Goal: Transaction & Acquisition: Purchase product/service

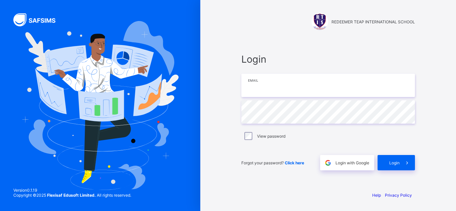
click at [253, 88] on input "email" at bounding box center [328, 85] width 174 height 23
type input "**********"
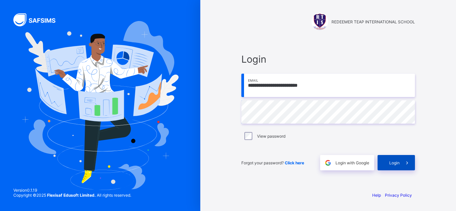
click at [384, 165] on div "Login" at bounding box center [395, 162] width 37 height 15
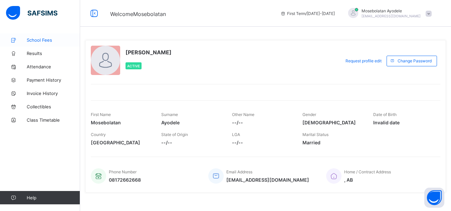
click at [44, 40] on span "School Fees" at bounding box center [53, 39] width 53 height 5
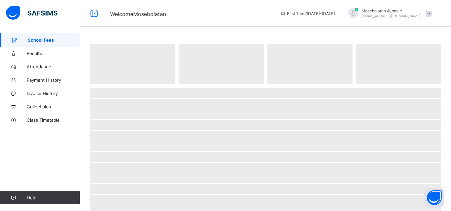
click at [44, 40] on span "School Fees" at bounding box center [54, 39] width 52 height 5
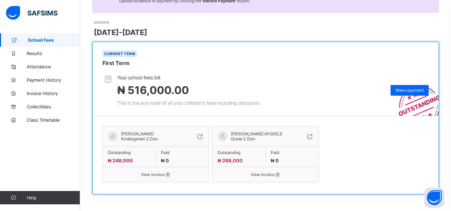
scroll to position [85, 0]
click at [402, 88] on span "Make payment" at bounding box center [409, 90] width 28 height 5
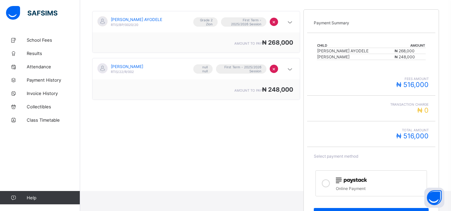
scroll to position [120, 0]
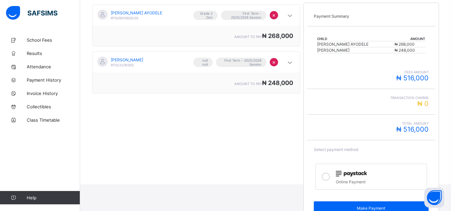
click at [327, 179] on icon at bounding box center [326, 177] width 8 height 8
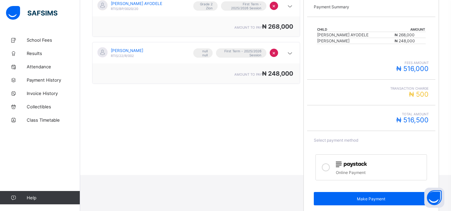
scroll to position [137, 0]
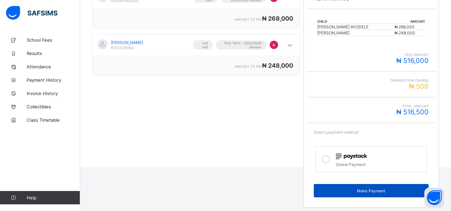
click at [365, 193] on span "Make Payment" at bounding box center [371, 191] width 104 height 5
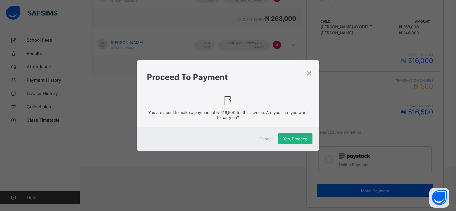
click at [296, 140] on span "Yes, Proceed" at bounding box center [295, 138] width 24 height 5
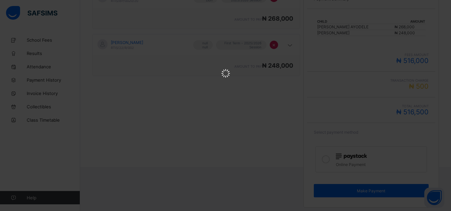
scroll to position [0, 0]
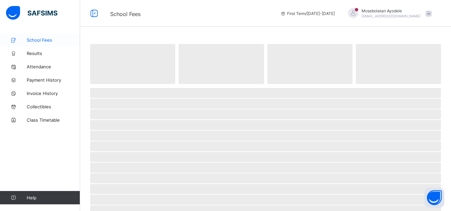
click at [47, 42] on span "School Fees" at bounding box center [53, 39] width 53 height 5
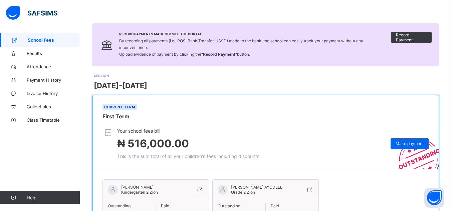
scroll to position [85, 0]
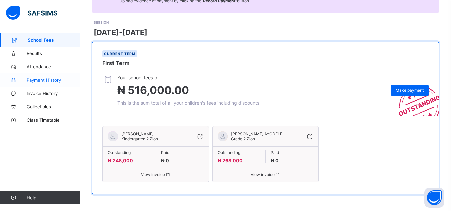
click at [48, 83] on link "Payment History" at bounding box center [40, 79] width 80 height 13
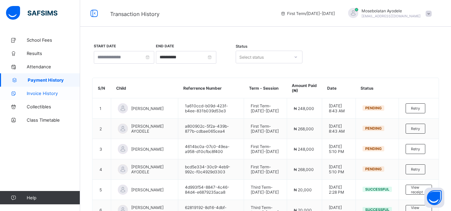
click at [44, 95] on span "Invoice History" at bounding box center [53, 93] width 53 height 5
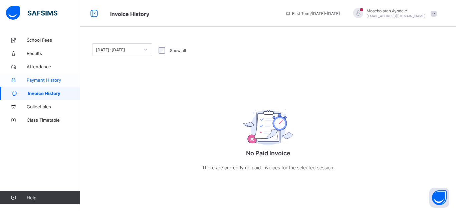
click at [49, 80] on span "Payment History" at bounding box center [53, 79] width 53 height 5
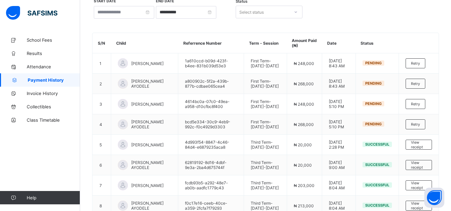
scroll to position [53, 0]
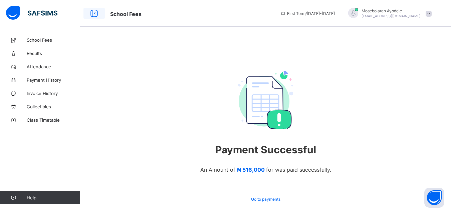
click at [93, 12] on icon at bounding box center [93, 14] width 11 height 10
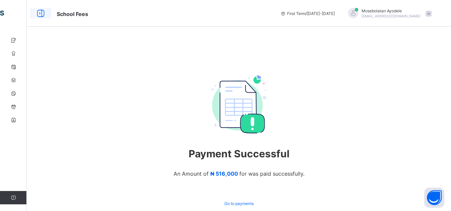
click at [44, 13] on icon at bounding box center [40, 14] width 11 height 10
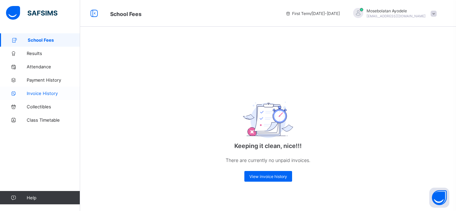
click at [51, 97] on link "Invoice History" at bounding box center [40, 93] width 80 height 13
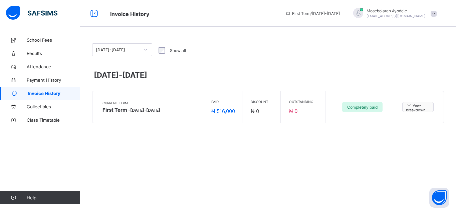
click at [412, 109] on span "View breakdown" at bounding box center [418, 107] width 24 height 10
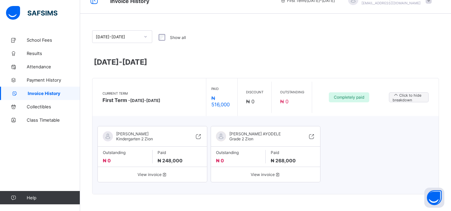
scroll to position [18, 0]
click at [44, 79] on span "Payment History" at bounding box center [53, 79] width 53 height 5
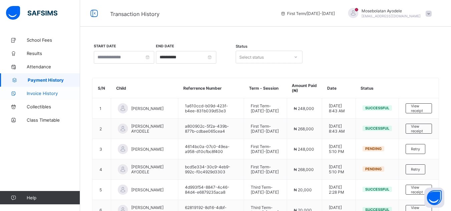
click at [50, 94] on span "Invoice History" at bounding box center [53, 93] width 53 height 5
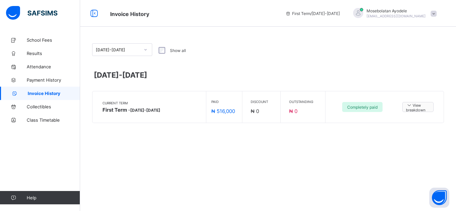
click at [419, 107] on span "View breakdown" at bounding box center [418, 107] width 24 height 10
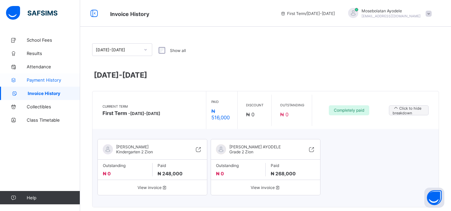
click at [52, 80] on span "Payment History" at bounding box center [53, 79] width 53 height 5
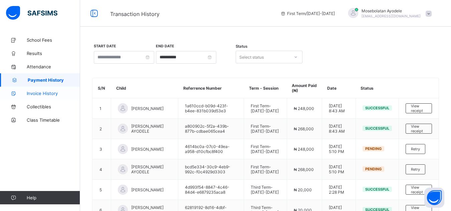
click at [40, 94] on span "Invoice History" at bounding box center [53, 93] width 53 height 5
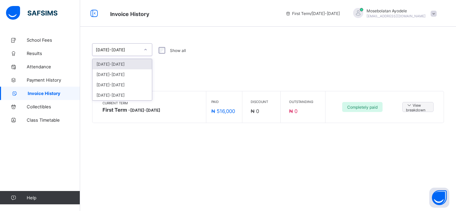
click at [146, 50] on icon at bounding box center [145, 49] width 4 height 7
click at [140, 65] on div "[DATE]-[DATE]" at bounding box center [121, 64] width 59 height 10
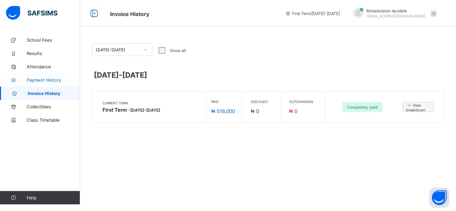
click at [51, 75] on link "Payment History" at bounding box center [40, 79] width 80 height 13
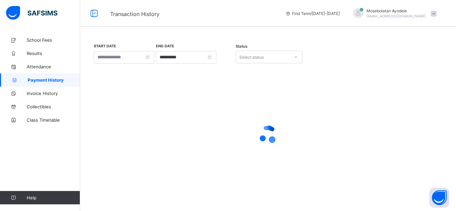
click at [51, 75] on link "Payment History" at bounding box center [40, 79] width 80 height 13
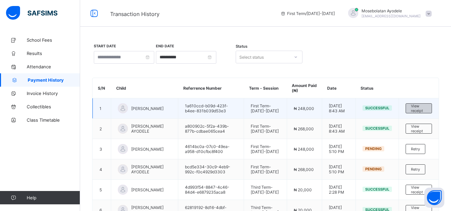
click at [416, 111] on span "View receipt" at bounding box center [419, 108] width 16 height 9
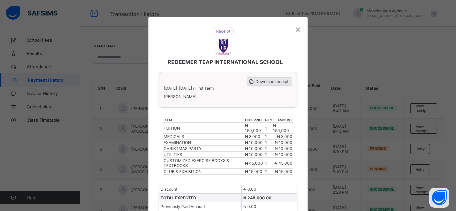
click at [273, 83] on span "Download receipt" at bounding box center [271, 81] width 33 height 5
click at [262, 80] on span "Download receipt" at bounding box center [271, 81] width 33 height 5
click at [297, 30] on div "×" at bounding box center [298, 28] width 6 height 11
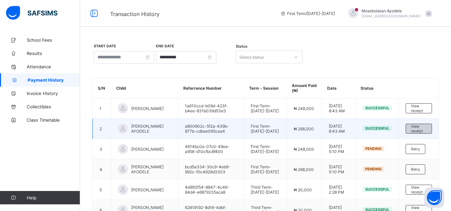
click at [426, 133] on span "View receipt" at bounding box center [419, 128] width 16 height 9
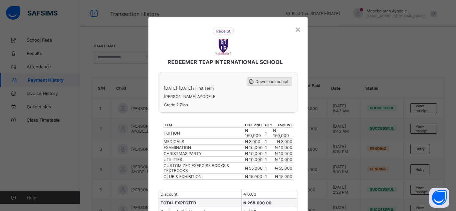
click at [266, 80] on span "Download receipt" at bounding box center [271, 81] width 33 height 5
click at [299, 29] on div "×" at bounding box center [298, 28] width 6 height 11
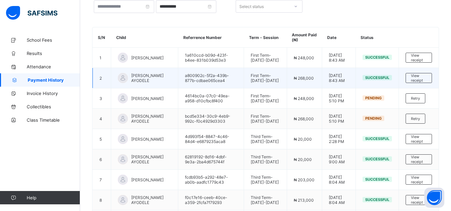
scroll to position [37, 0]
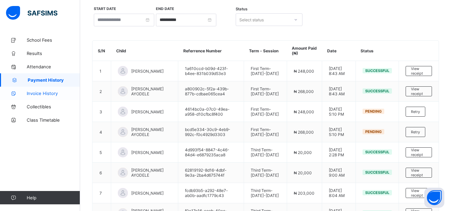
click at [35, 93] on span "Invoice History" at bounding box center [53, 93] width 53 height 5
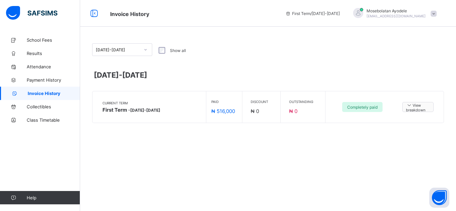
click at [414, 112] on span "View breakdown" at bounding box center [418, 107] width 24 height 10
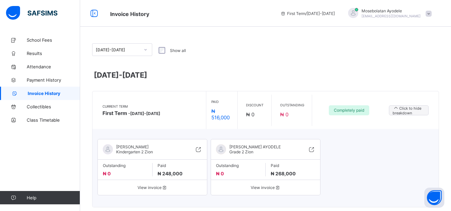
click at [280, 195] on div "[PERSON_NAME] AYODELE Grade 2 Zion Outstanding ₦ 0 Paid ₦ 268,000 View invoice" at bounding box center [266, 167] width 110 height 56
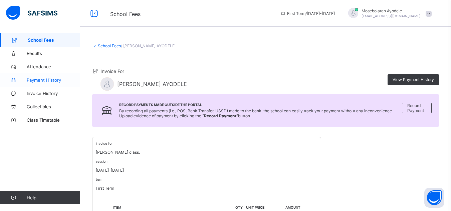
click at [64, 80] on span "Payment History" at bounding box center [53, 79] width 53 height 5
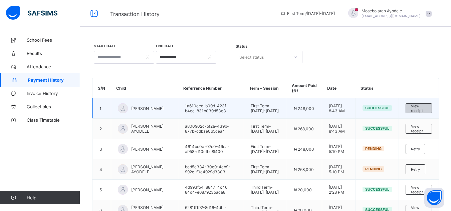
click at [425, 112] on span "View receipt" at bounding box center [419, 108] width 16 height 9
